Goal: Information Seeking & Learning: Find specific fact

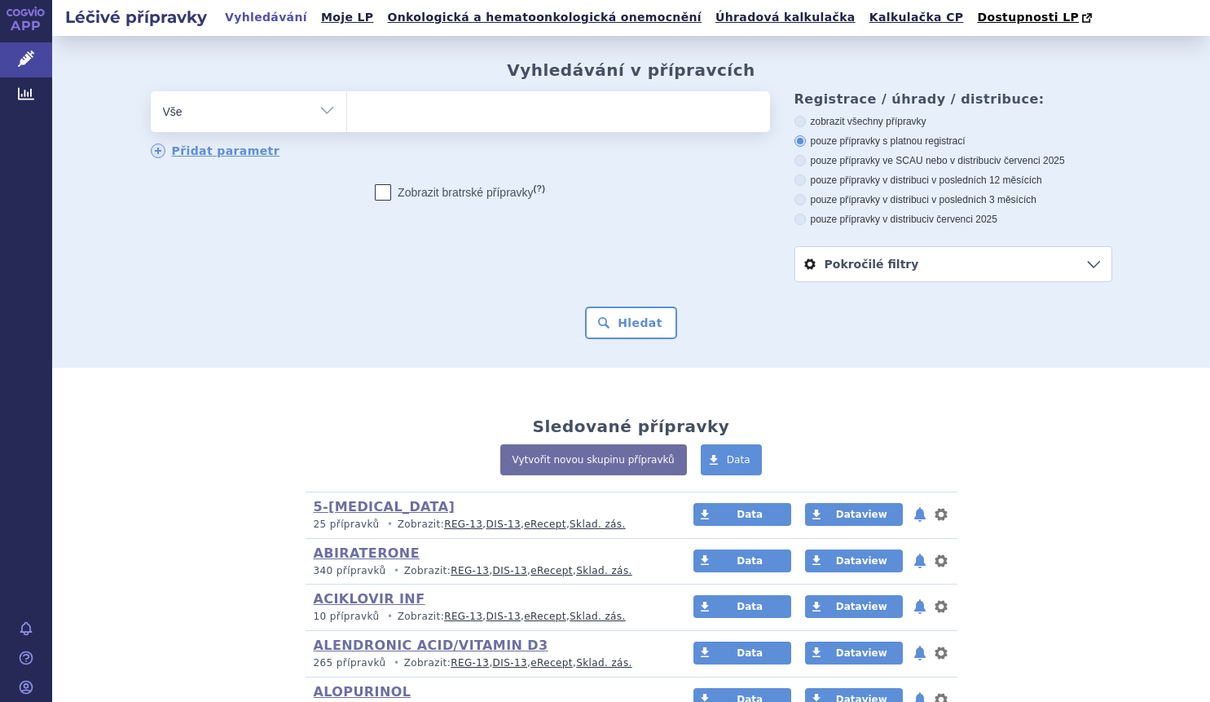
click at [325, 112] on select "Vše Přípravek/SUKL kód MAH VPOIS ATC/Aktivní látka Léková forma Síla" at bounding box center [249, 109] width 196 height 37
click at [320, 112] on select "Vše Přípravek/SUKL kód MAH VPOIS ATC/Aktivní látka Léková forma Síla" at bounding box center [249, 109] width 196 height 37
select select "filter-atc-group"
click at [151, 92] on select "Vše Přípravek/SUKL kód MAH VPOIS ATC/Aktivní látka Léková forma Síla" at bounding box center [249, 109] width 196 height 37
click at [377, 121] on ul at bounding box center [558, 108] width 423 height 34
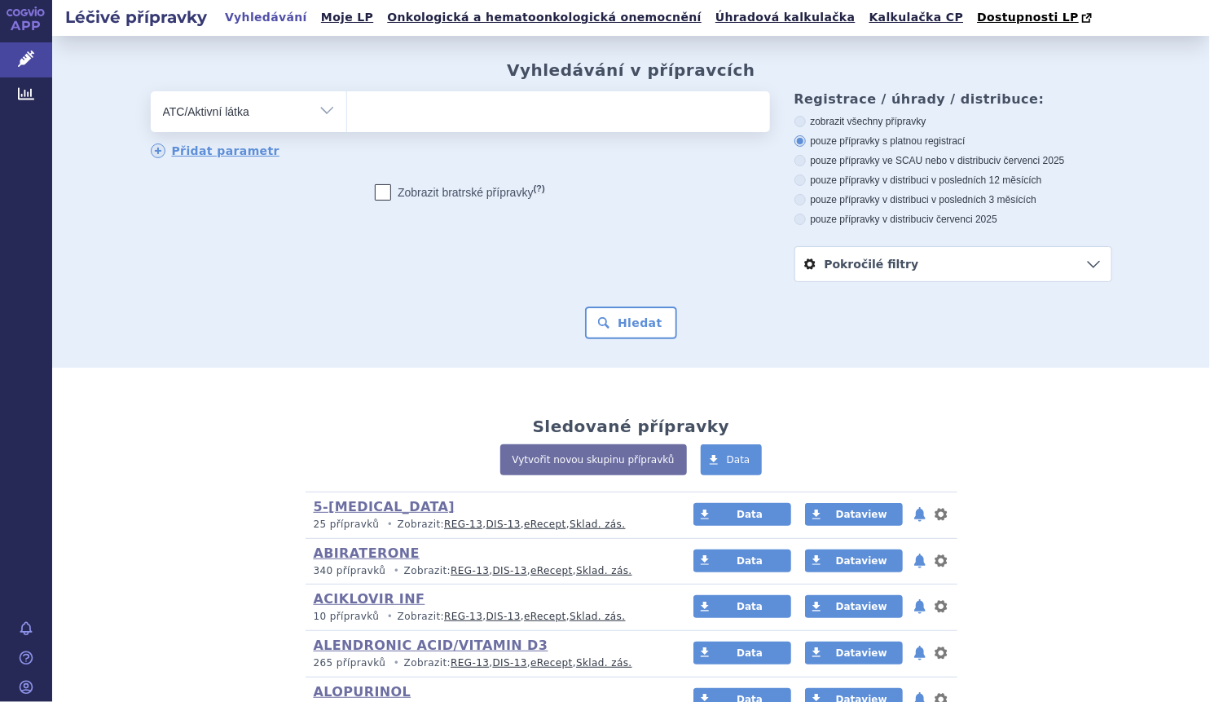
click at [347, 121] on select at bounding box center [346, 110] width 1 height 41
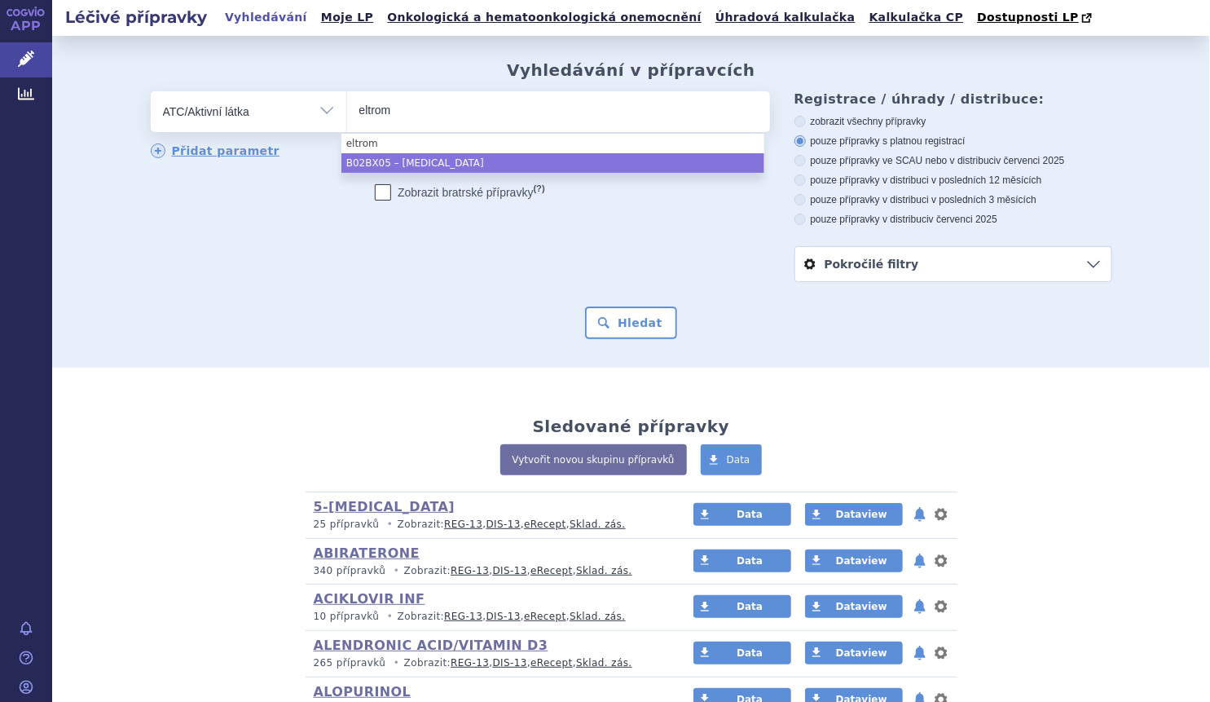
type input "eltrom"
select select "B02BX05"
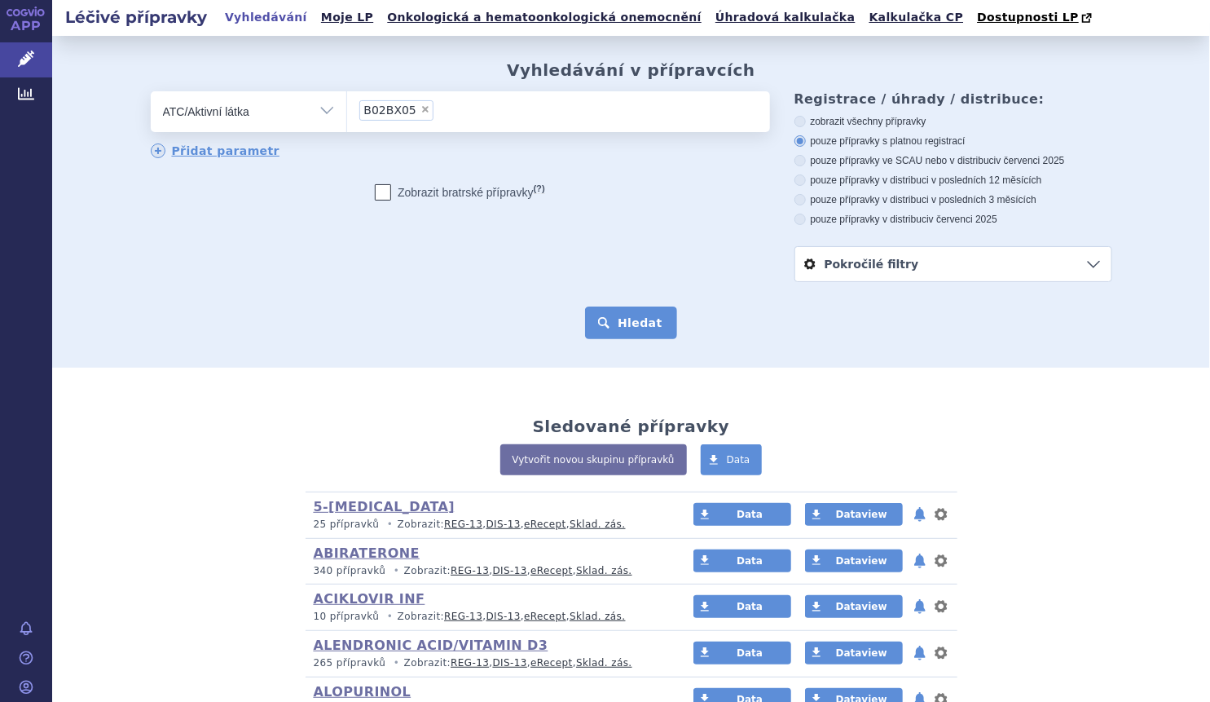
click at [658, 337] on button "Hledat" at bounding box center [631, 322] width 92 height 33
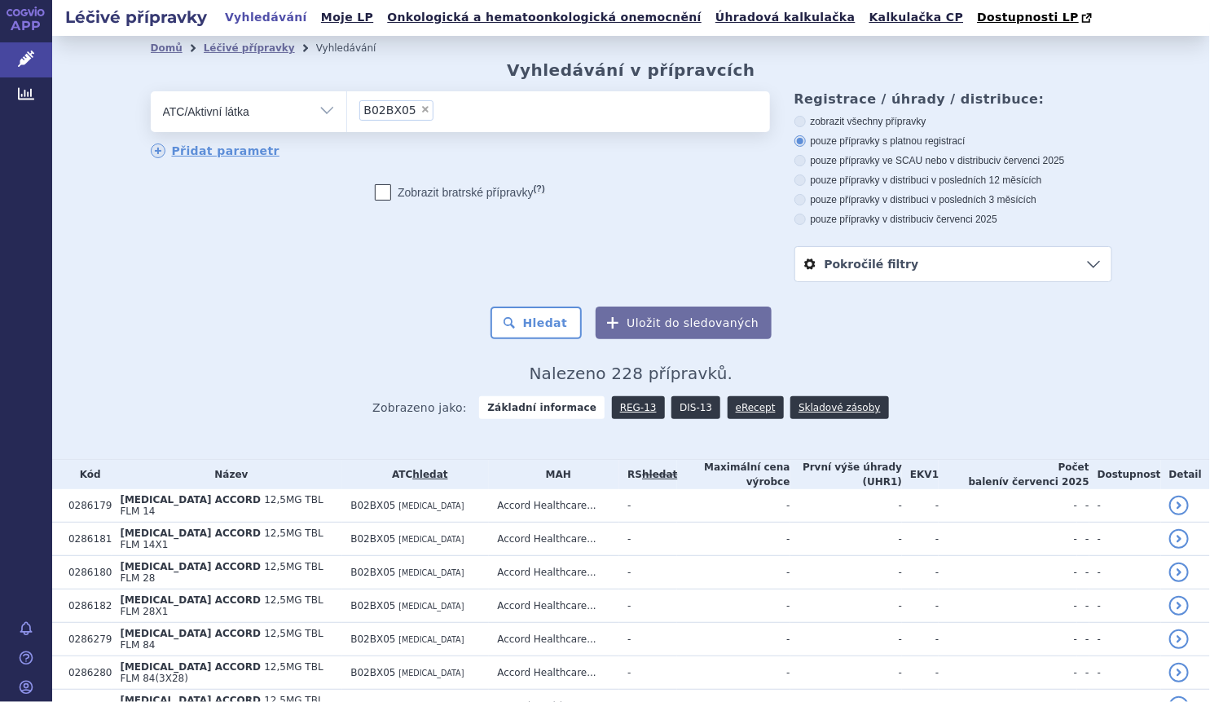
click at [689, 411] on link "DIS-13" at bounding box center [696, 407] width 49 height 23
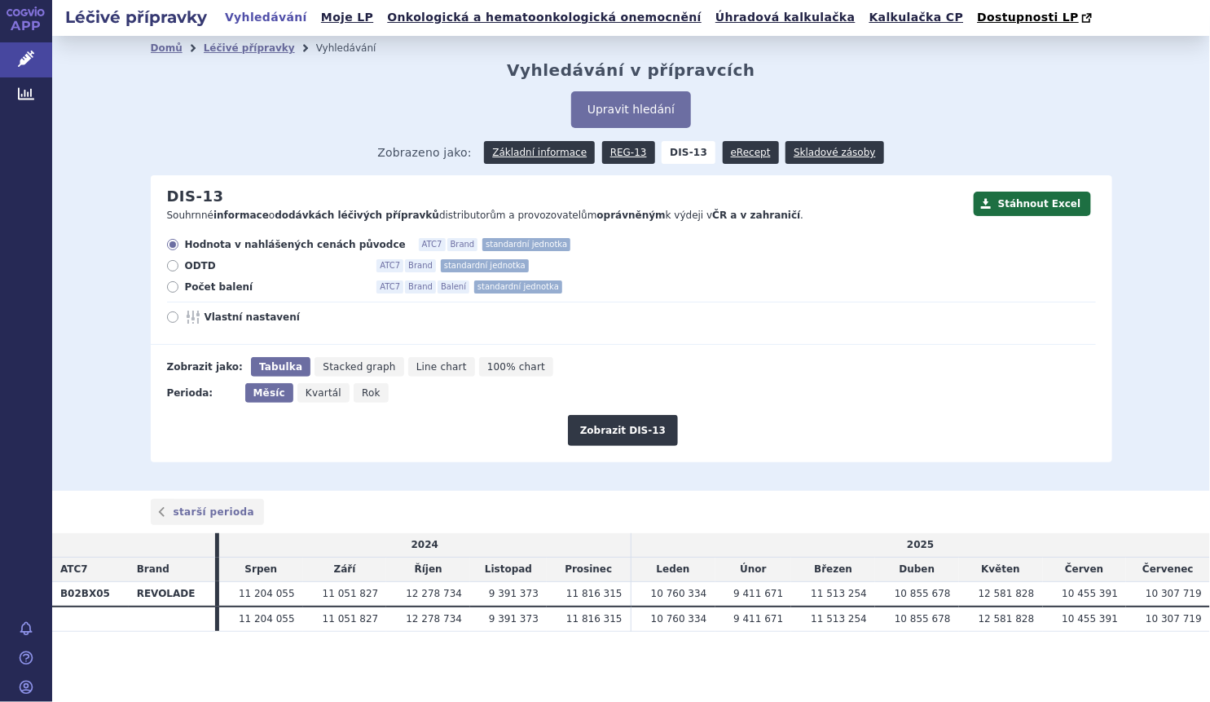
click at [223, 288] on span "Počet balení" at bounding box center [274, 286] width 179 height 13
click at [179, 288] on input "Počet balení ATC7 Brand Balení standardní jednotka" at bounding box center [174, 289] width 11 height 11
radio input "true"
click at [624, 430] on button "Zobrazit DIS-13" at bounding box center [623, 430] width 110 height 31
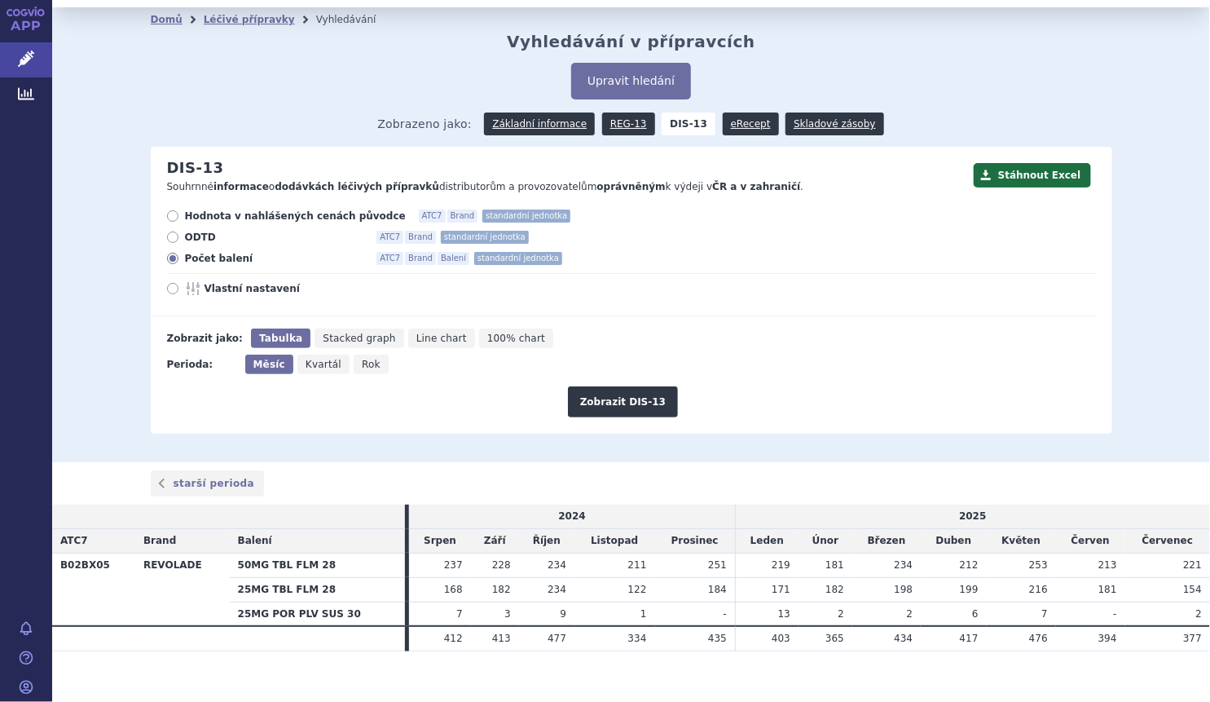
scroll to position [44, 0]
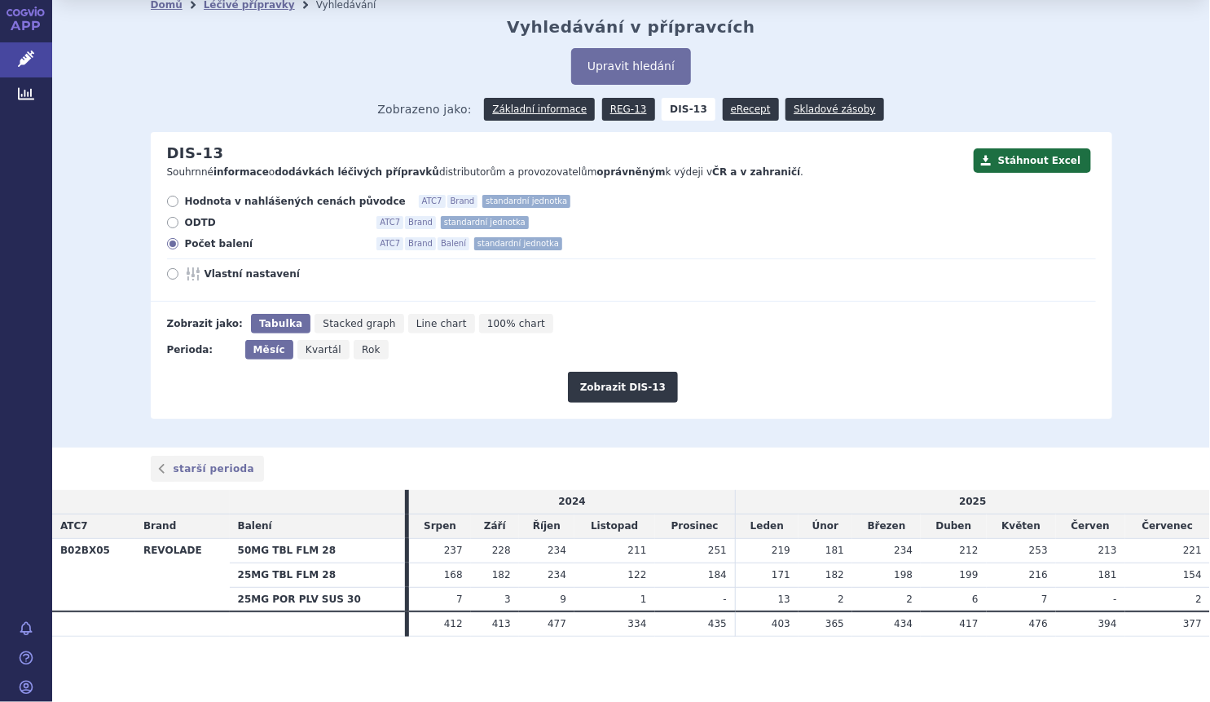
click at [371, 349] on div "Měsíc Kvartál Rok" at bounding box center [319, 350] width 148 height 20
click at [362, 348] on span "Rok" at bounding box center [371, 349] width 19 height 11
click at [356, 348] on input "Rok" at bounding box center [359, 345] width 11 height 11
radio input "true"
click at [619, 392] on button "Zobrazit DIS-13" at bounding box center [623, 387] width 110 height 31
